Goal: Task Accomplishment & Management: Use online tool/utility

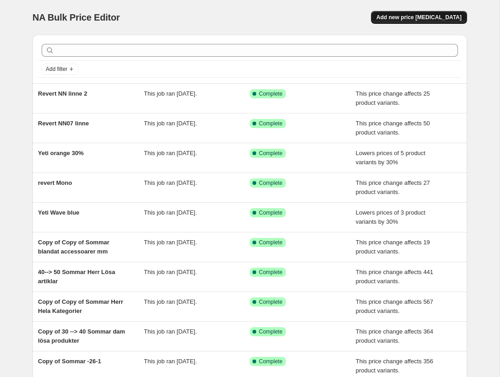
click at [415, 20] on span "Add new price [MEDICAL_DATA]" at bounding box center [419, 17] width 85 height 7
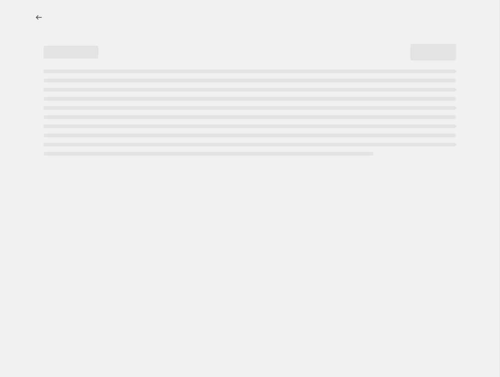
select select "percentage"
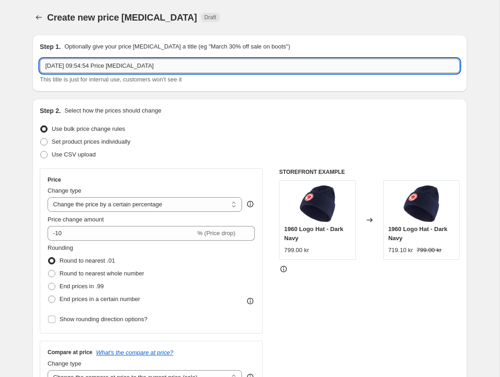
click at [165, 68] on input "[DATE] 09:54:54 Price [MEDICAL_DATA]" at bounding box center [250, 66] width 420 height 15
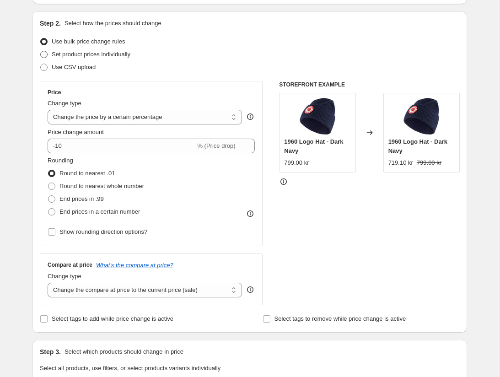
scroll to position [92, 0]
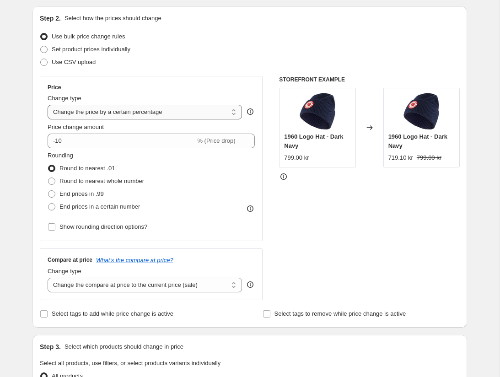
type input "bort från rea final"
click at [122, 116] on select "Change the price to a certain amount Change the price by a certain amount Chang…" at bounding box center [145, 112] width 194 height 15
select select "ecap"
click at [48, 105] on select "Change the price to a certain amount Change the price by a certain amount Chang…" at bounding box center [145, 112] width 194 height 15
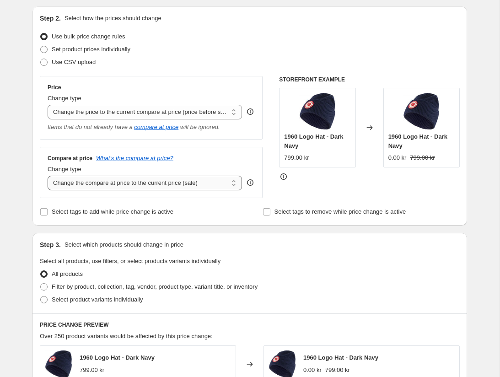
click at [159, 186] on select "Change the compare at price to the current price (sale) Change the compare at p…" at bounding box center [145, 183] width 194 height 15
select select "no_change"
click at [48, 176] on select "Change the compare at price to the current price (sale) Change the compare at p…" at bounding box center [145, 183] width 194 height 15
click at [267, 211] on input "Select tags to remove while price change is active" at bounding box center [266, 211] width 7 height 7
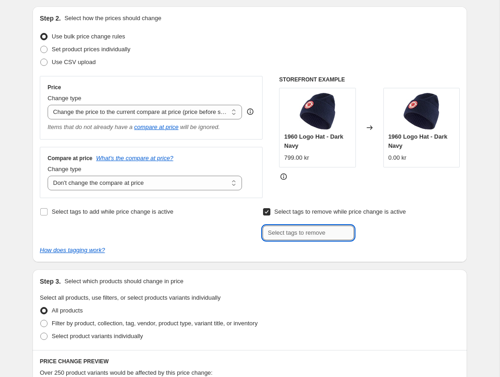
click at [274, 228] on input "text" at bounding box center [308, 233] width 91 height 15
click at [265, 210] on input "Select tags to remove while price change is active" at bounding box center [266, 211] width 7 height 7
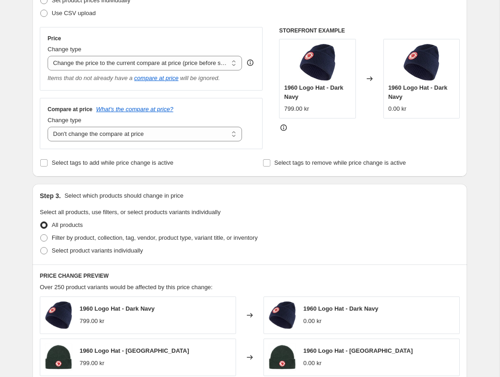
scroll to position [142, 0]
click at [268, 164] on input "Select tags to remove while price change is active" at bounding box center [266, 162] width 7 height 7
checkbox input "true"
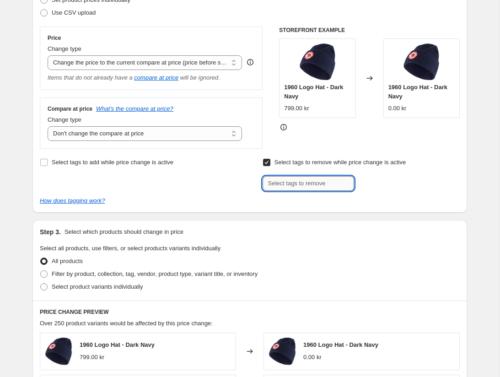
click at [282, 183] on input "text" at bounding box center [308, 183] width 91 height 15
type input "Rea"
click at [372, 182] on b "Add" at bounding box center [367, 182] width 11 height 6
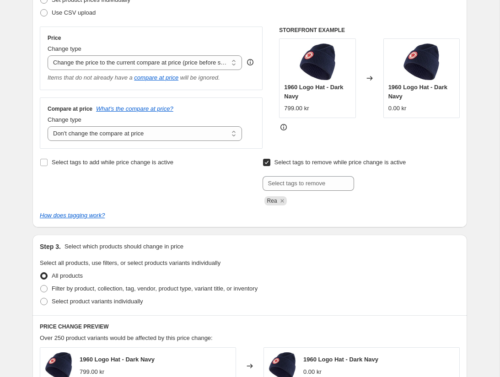
click at [191, 176] on div "Select tags to add while price change is active" at bounding box center [138, 180] width 197 height 49
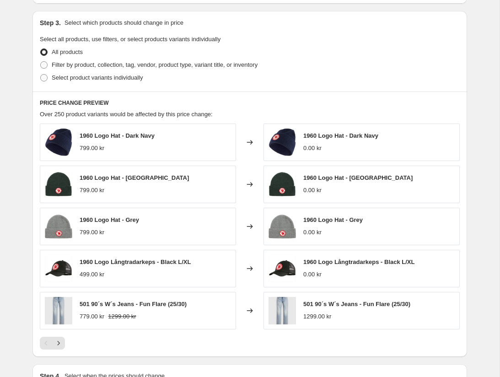
scroll to position [369, 0]
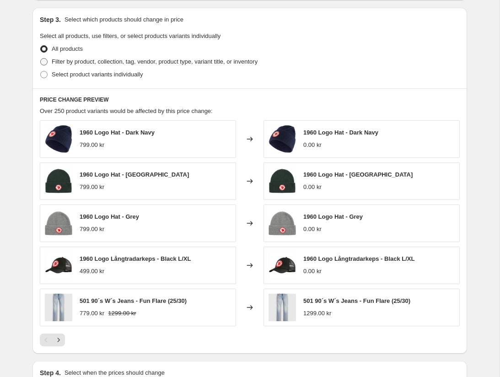
click at [53, 63] on span "Filter by product, collection, tag, vendor, product type, variant title, or inv…" at bounding box center [155, 61] width 206 height 7
click at [41, 59] on input "Filter by product, collection, tag, vendor, product type, variant title, or inv…" at bounding box center [40, 58] width 0 height 0
radio input "true"
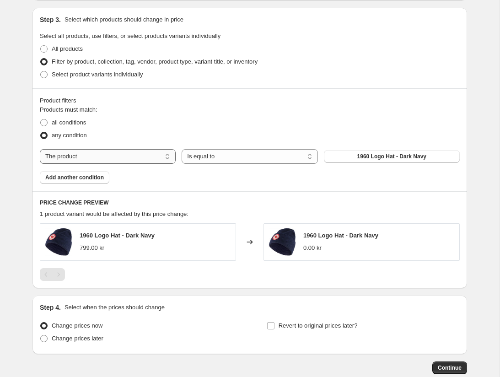
click at [171, 157] on select "The product The product's collection The product's tag The product's vendor The…" at bounding box center [108, 156] width 136 height 15
select select "tag"
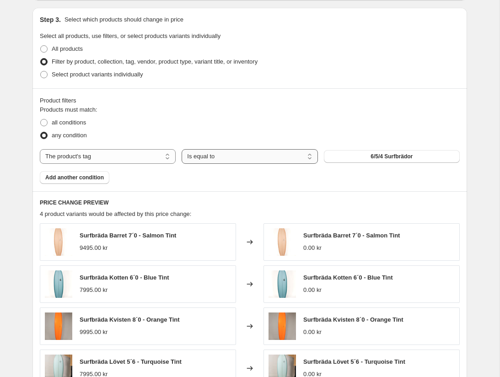
click at [308, 156] on select "Is equal to Is not equal to" at bounding box center [250, 156] width 136 height 15
click at [182, 149] on select "Is equal to Is not equal to" at bounding box center [250, 156] width 136 height 15
click at [379, 156] on span "6/5/4 Surfbrädor" at bounding box center [392, 156] width 42 height 7
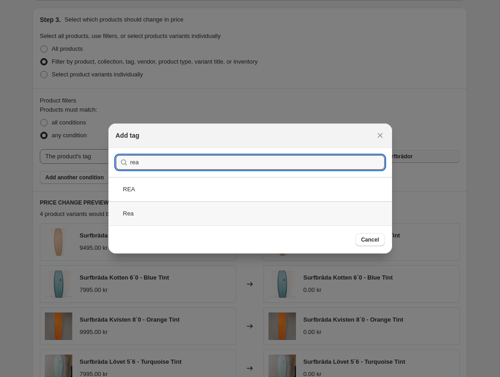
type input "rea"
click at [190, 202] on div "Rea" at bounding box center [250, 213] width 284 height 24
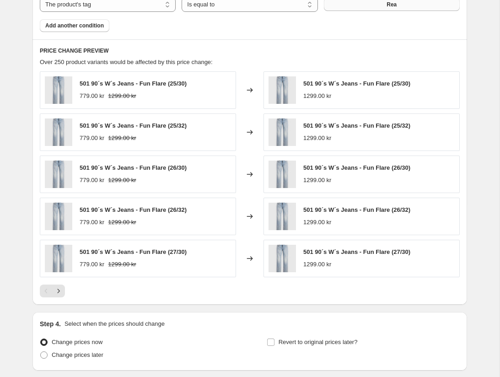
scroll to position [491, 0]
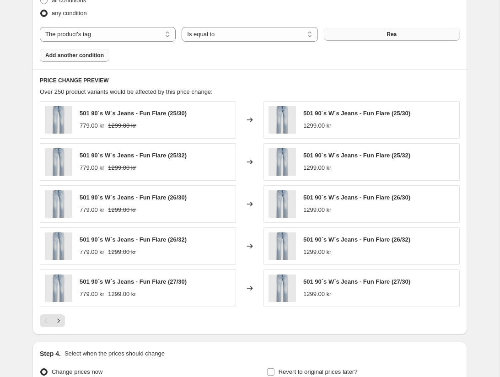
click at [96, 57] on span "Add another condition" at bounding box center [74, 55] width 59 height 7
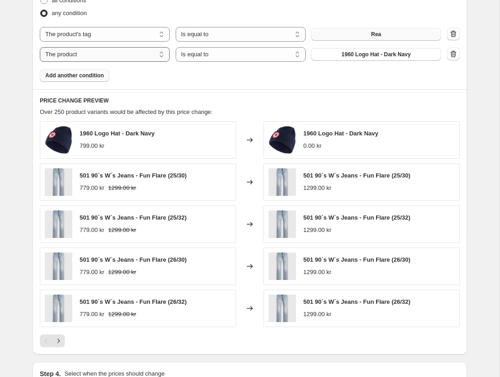
click at [162, 56] on select "The product The product's collection The product's tag The product's vendor The…" at bounding box center [105, 54] width 130 height 15
click at [451, 52] on icon "button" at bounding box center [453, 53] width 9 height 9
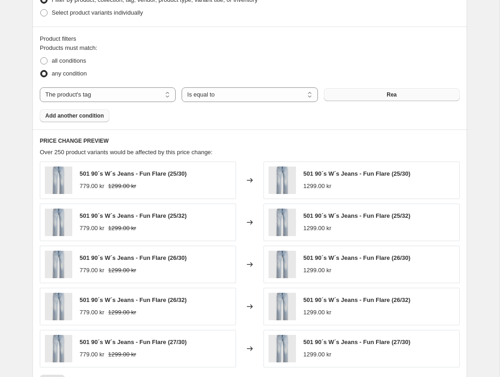
scroll to position [430, 0]
click at [65, 64] on span "all conditions" at bounding box center [69, 61] width 34 height 7
click at [41, 58] on input "all conditions" at bounding box center [40, 58] width 0 height 0
radio input "true"
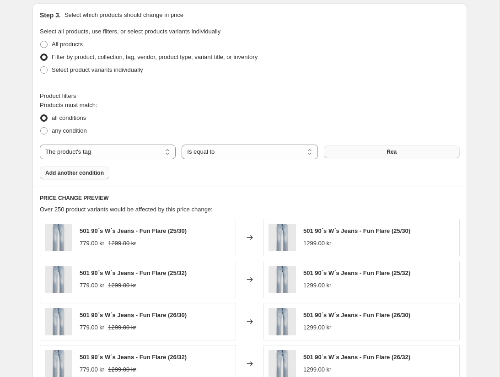
scroll to position [373, 0]
click at [67, 47] on span "All products" at bounding box center [67, 44] width 31 height 7
click at [41, 42] on input "All products" at bounding box center [40, 41] width 0 height 0
radio input "true"
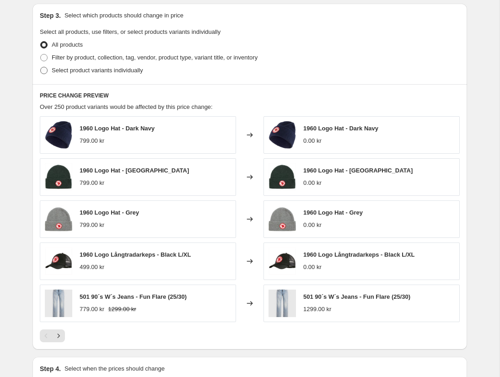
click at [73, 71] on span "Select product variants individually" at bounding box center [97, 70] width 91 height 7
click at [41, 67] on input "Select product variants individually" at bounding box center [40, 67] width 0 height 0
radio input "true"
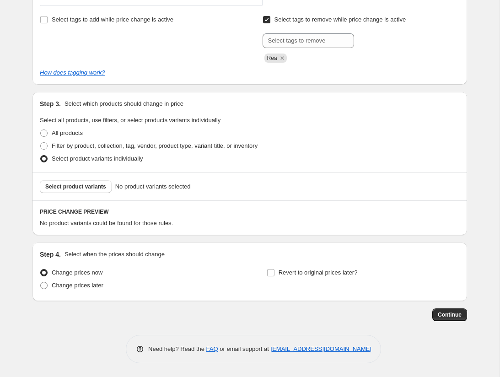
scroll to position [284, 0]
click at [91, 187] on span "Select product variants" at bounding box center [75, 186] width 61 height 7
